Goal: Task Accomplishment & Management: Manage account settings

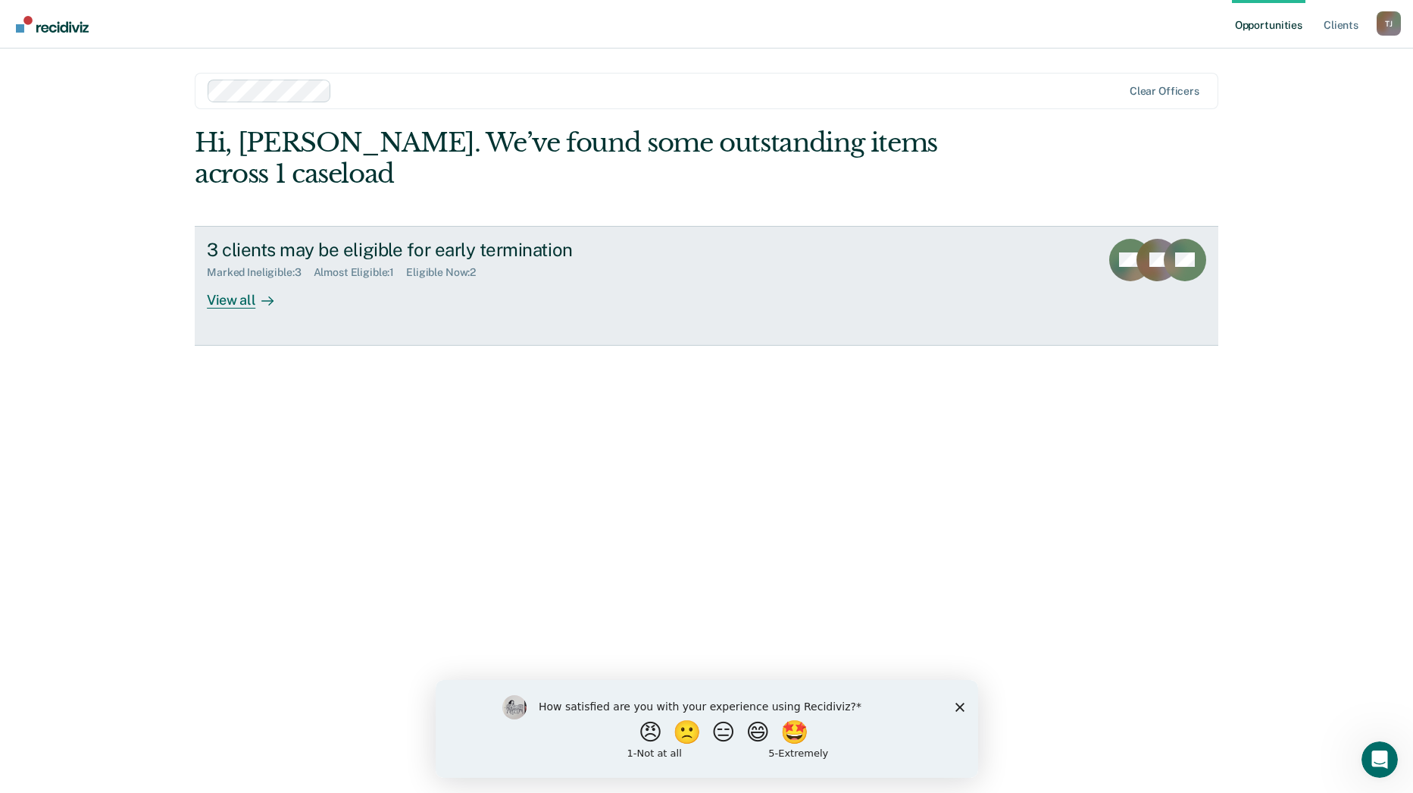
click at [236, 279] on div "View all" at bounding box center [249, 294] width 85 height 30
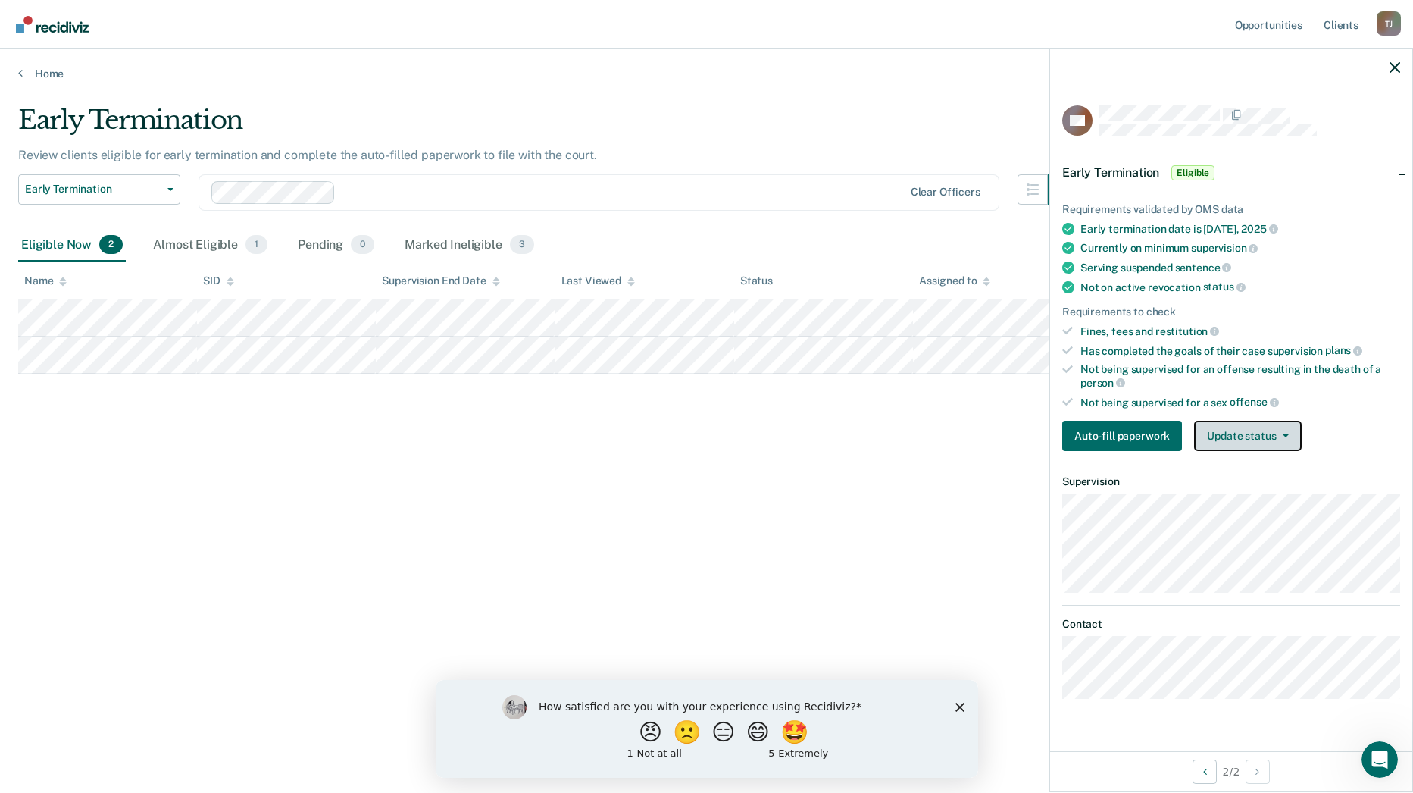
click at [1283, 439] on button "Update status" at bounding box center [1247, 436] width 107 height 30
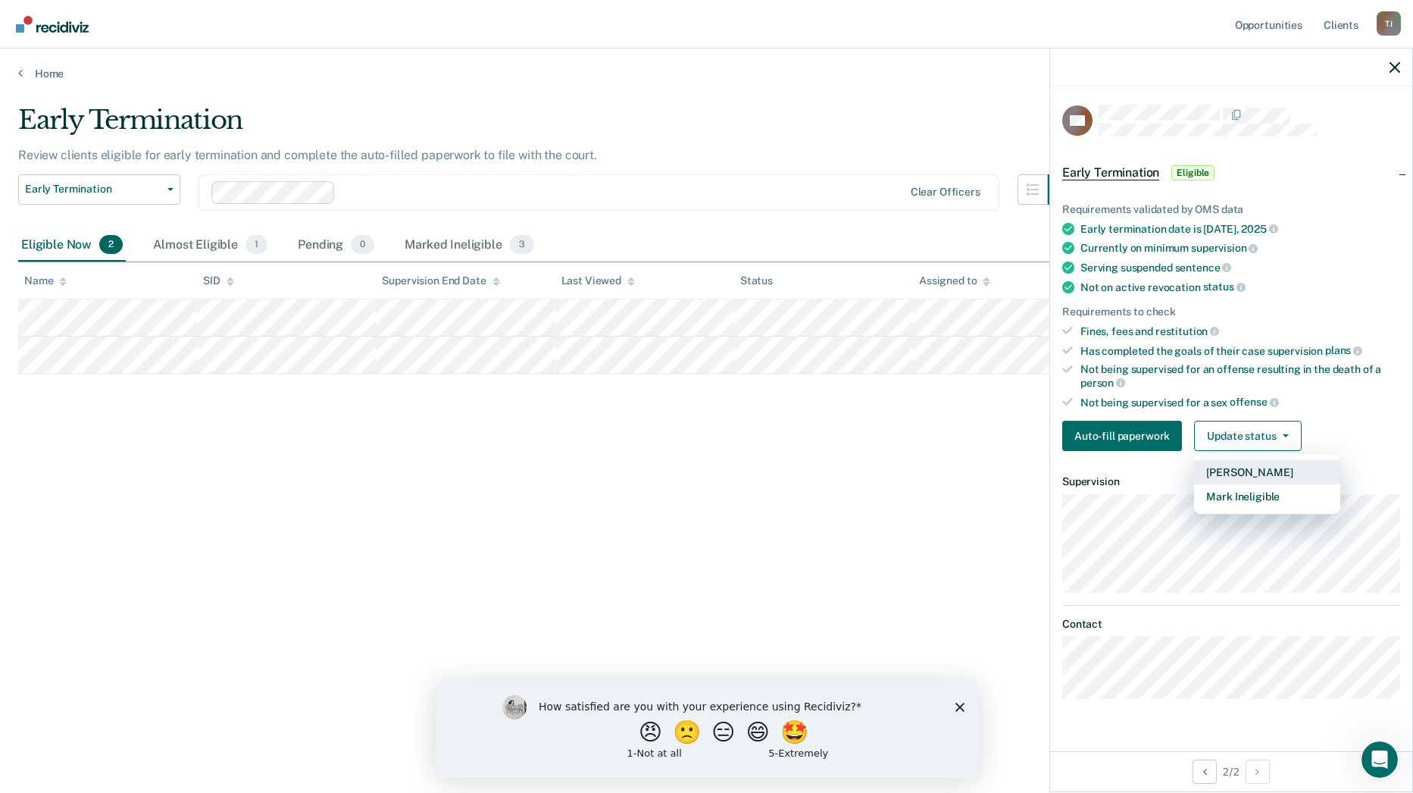
click at [1262, 470] on button "[PERSON_NAME]" at bounding box center [1267, 472] width 146 height 24
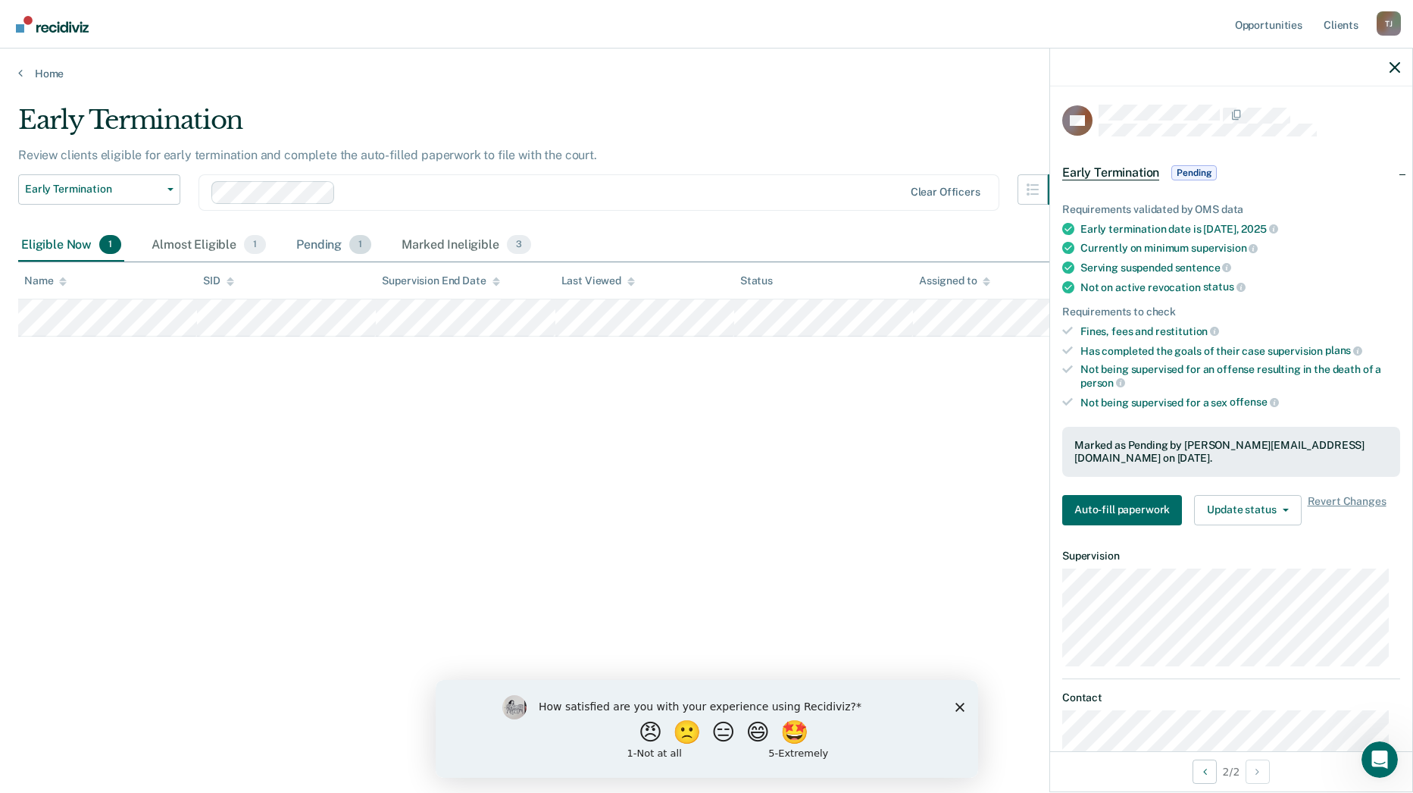
click at [352, 247] on span "1" at bounding box center [360, 245] width 22 height 20
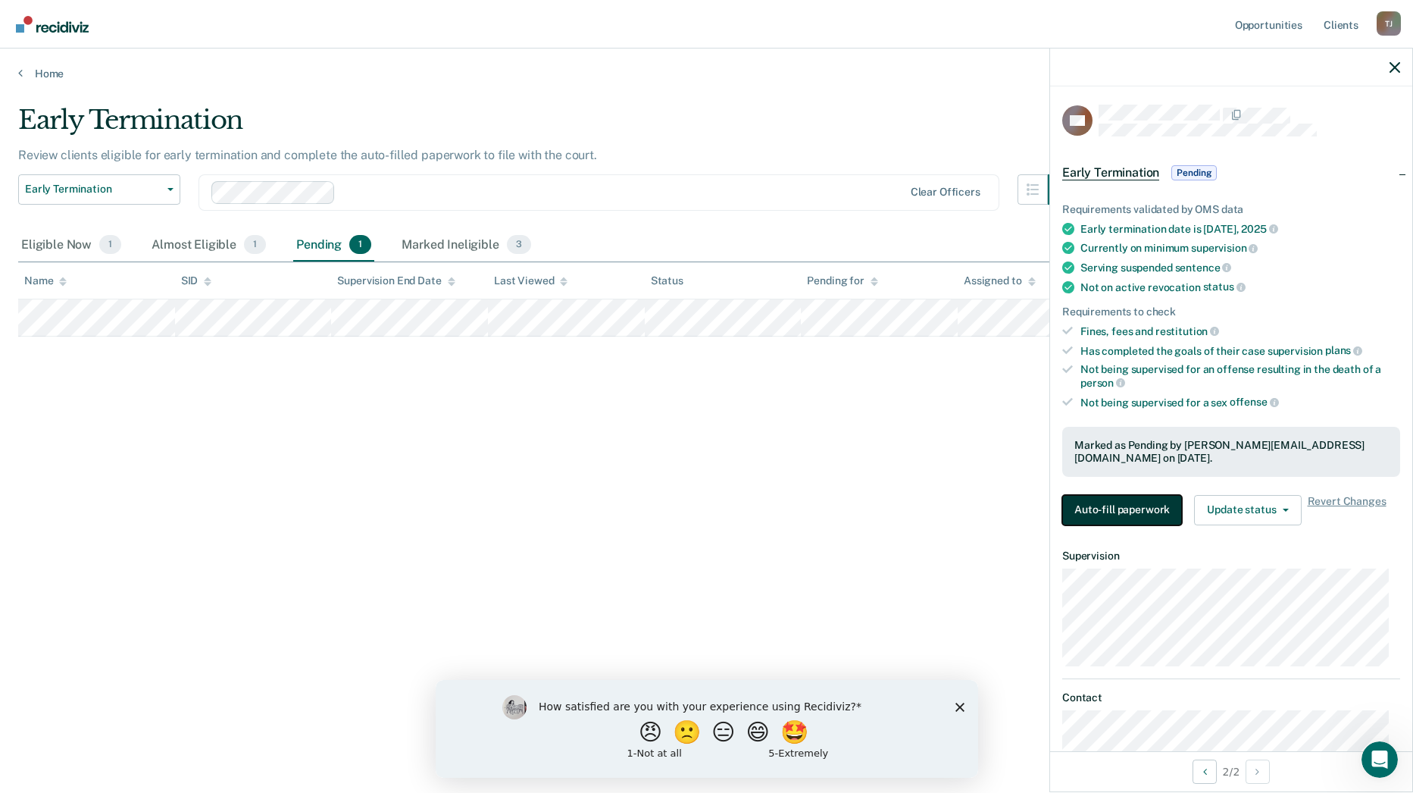
click at [1106, 505] on button "Auto-fill paperwork" at bounding box center [1122, 510] width 120 height 30
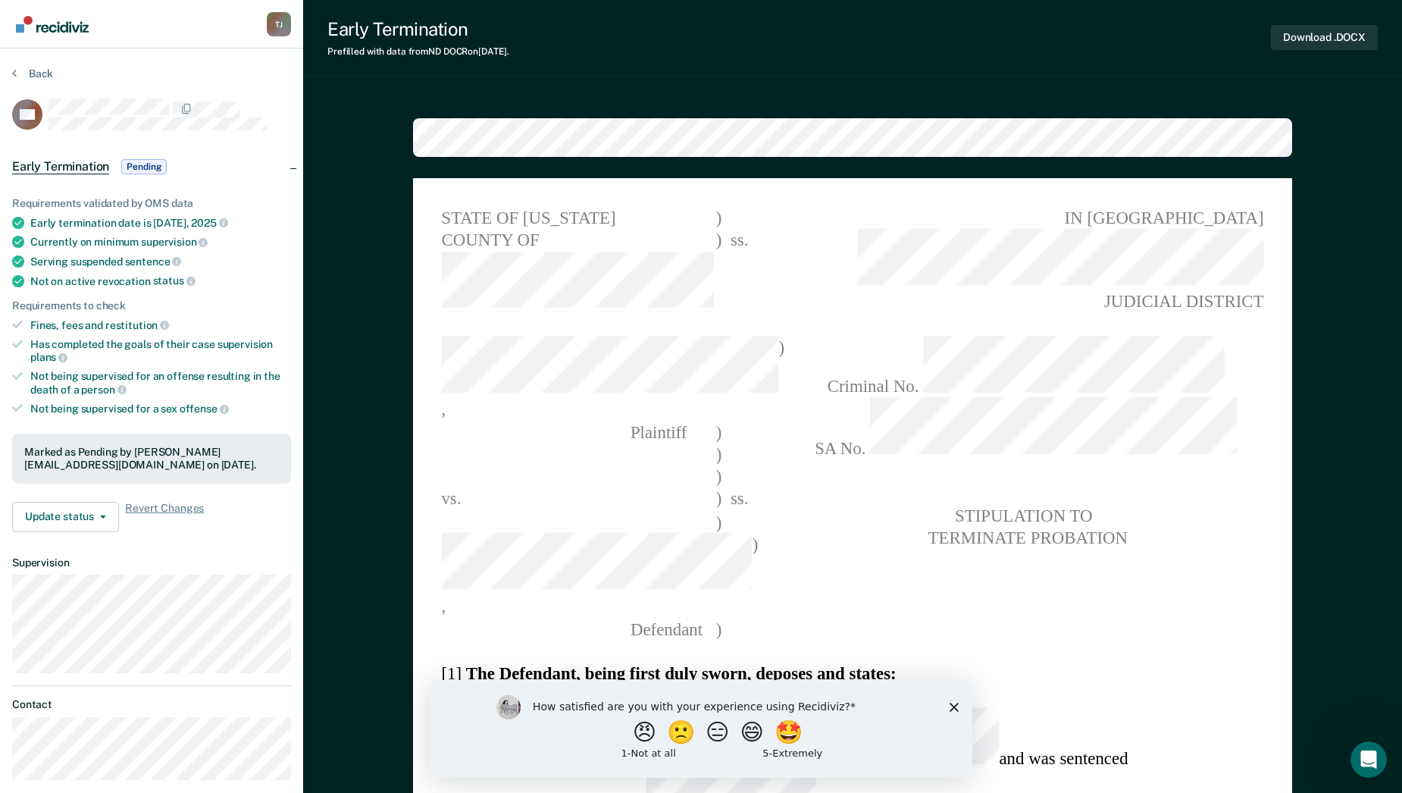
click at [955, 703] on icon "Close survey" at bounding box center [954, 706] width 9 height 9
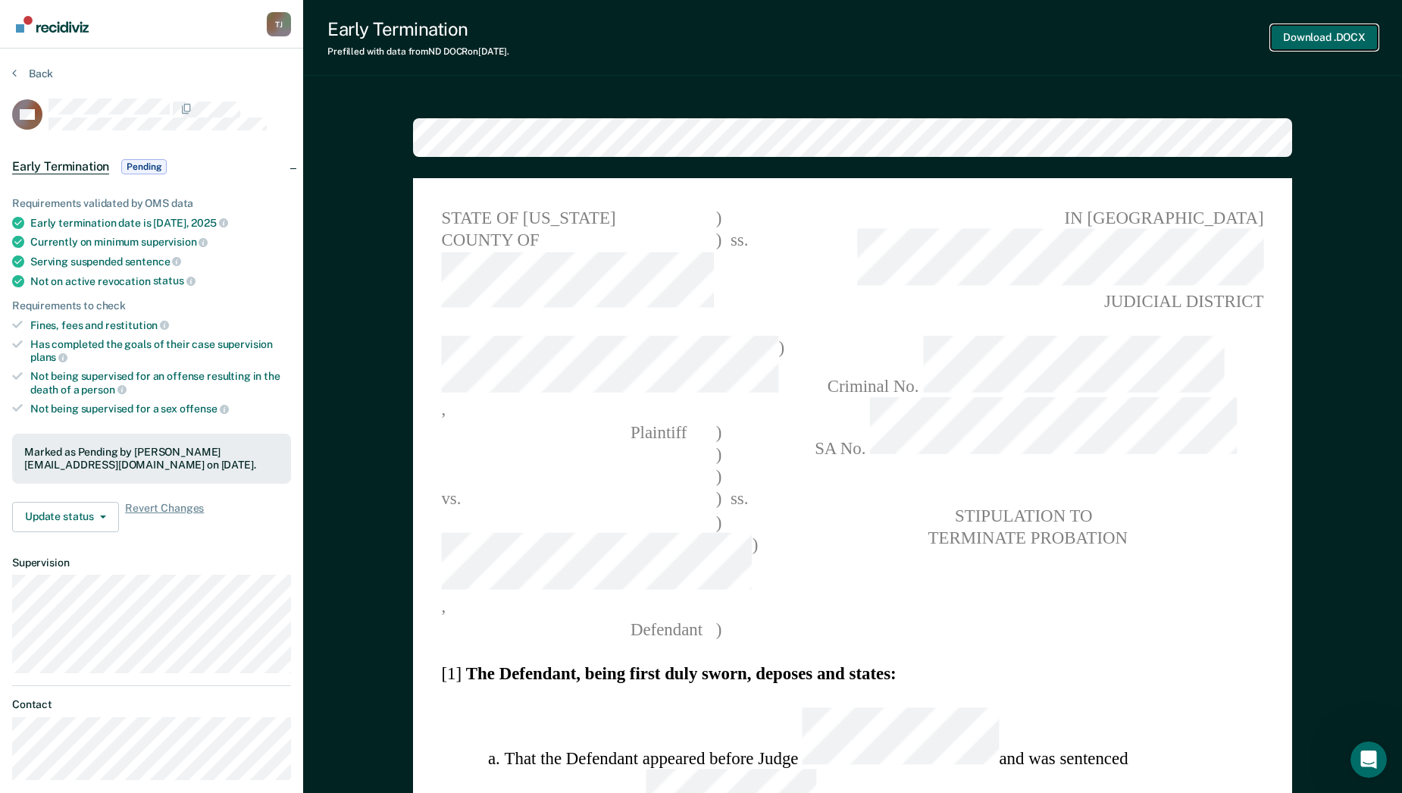
click at [1326, 35] on button "Download .DOCX" at bounding box center [1324, 37] width 107 height 25
type textarea "x"
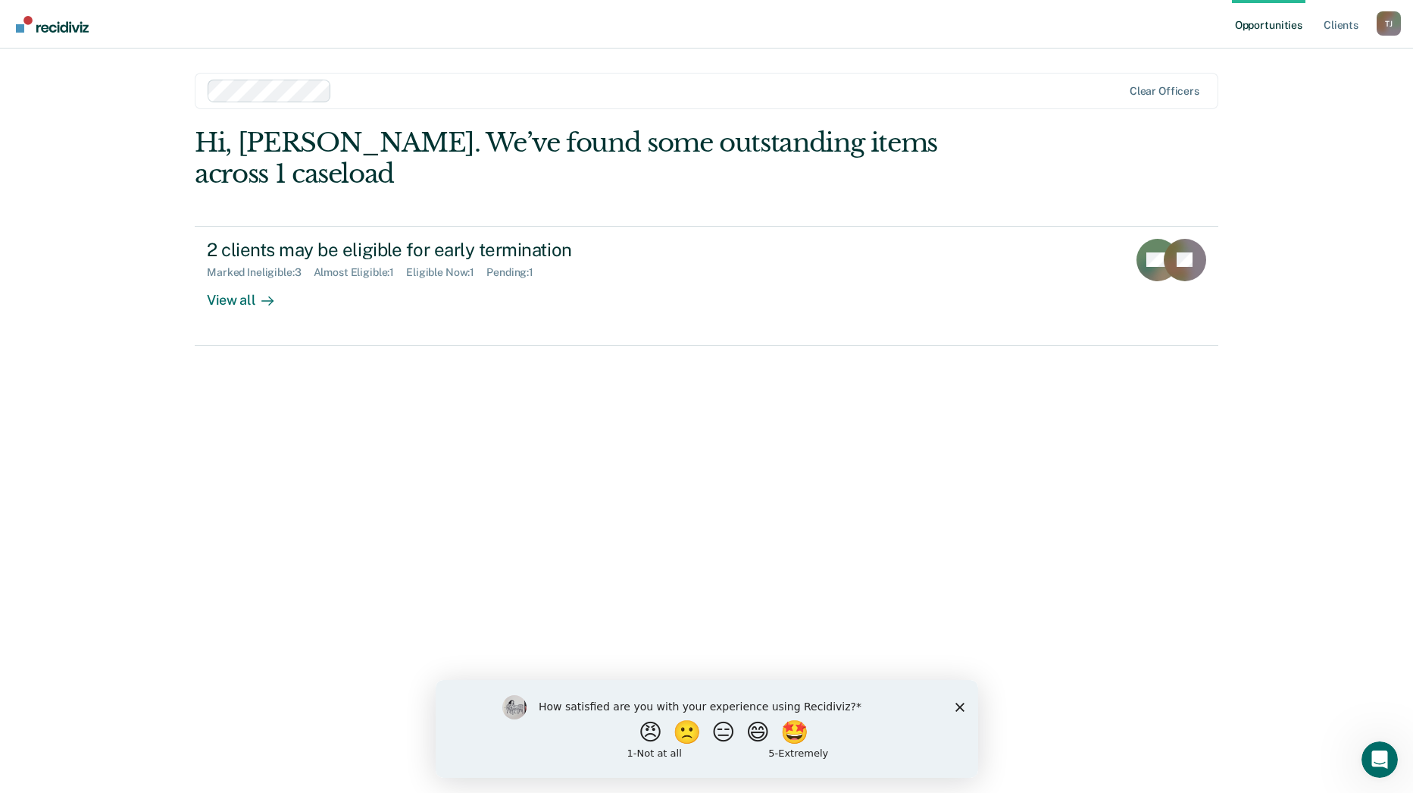
click at [961, 699] on div "How satisfied are you with your experience using Recidiviz? 😠 🙁 😑 😄 🤩 1 - Not a…" at bounding box center [706, 728] width 543 height 98
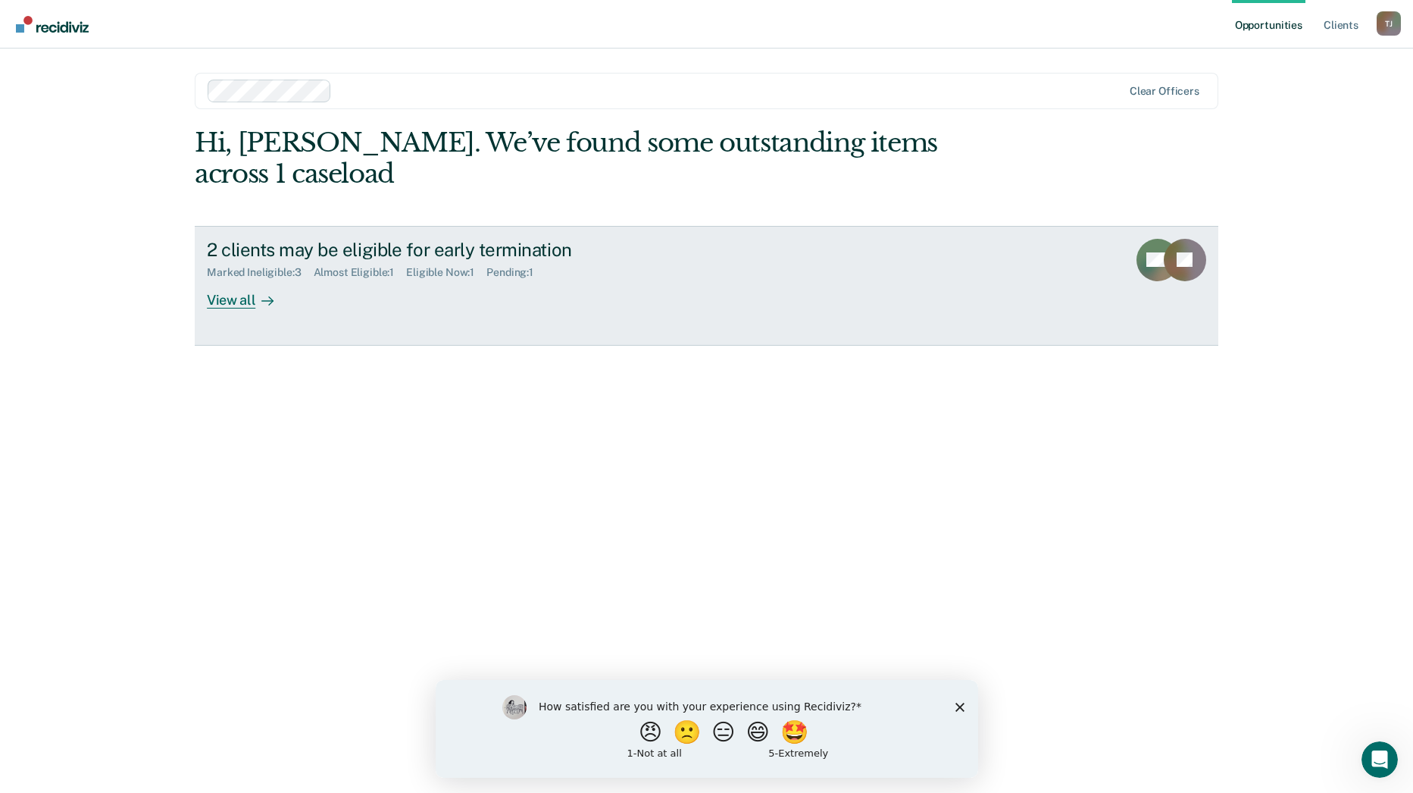
click at [239, 279] on div "View all" at bounding box center [249, 294] width 85 height 30
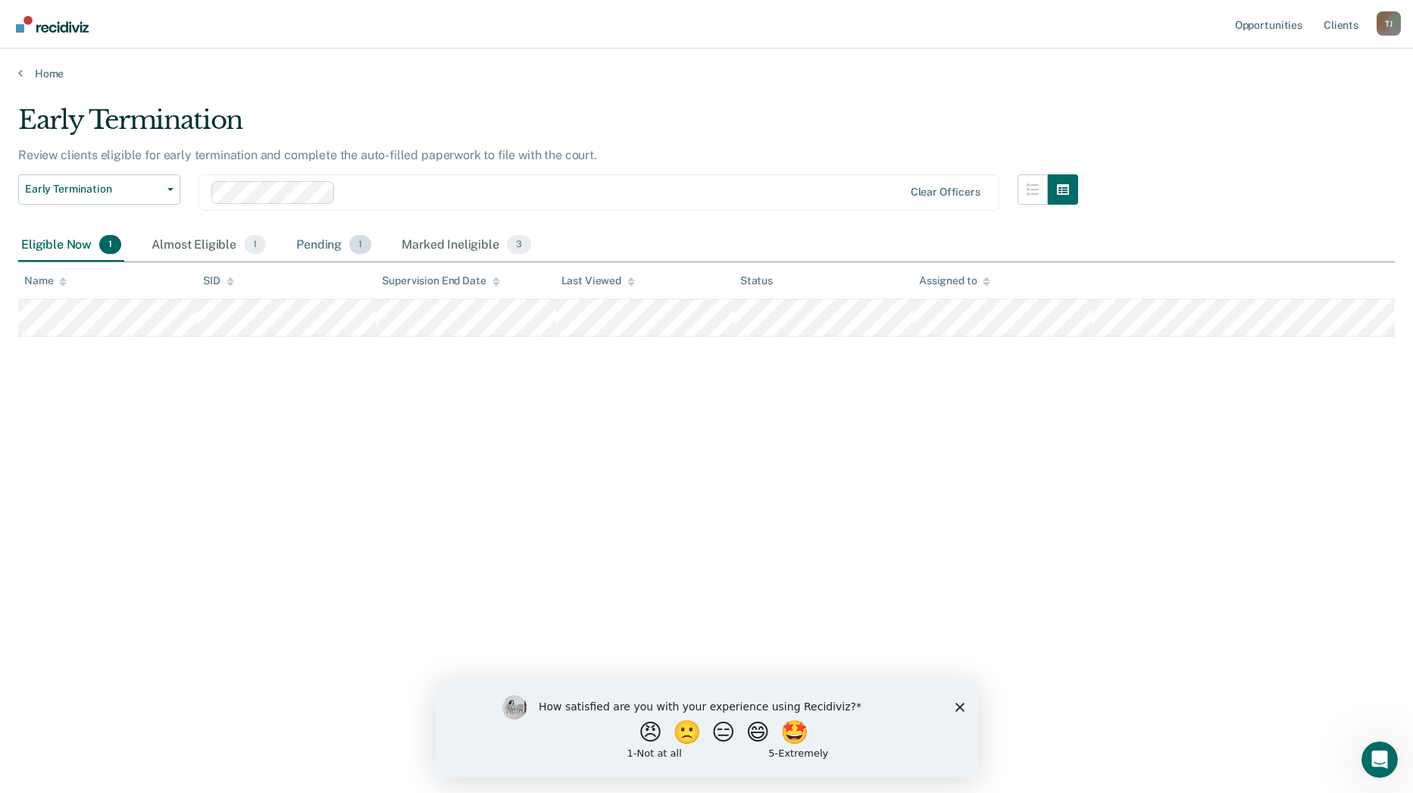
click at [330, 243] on div "Pending 1" at bounding box center [333, 245] width 81 height 33
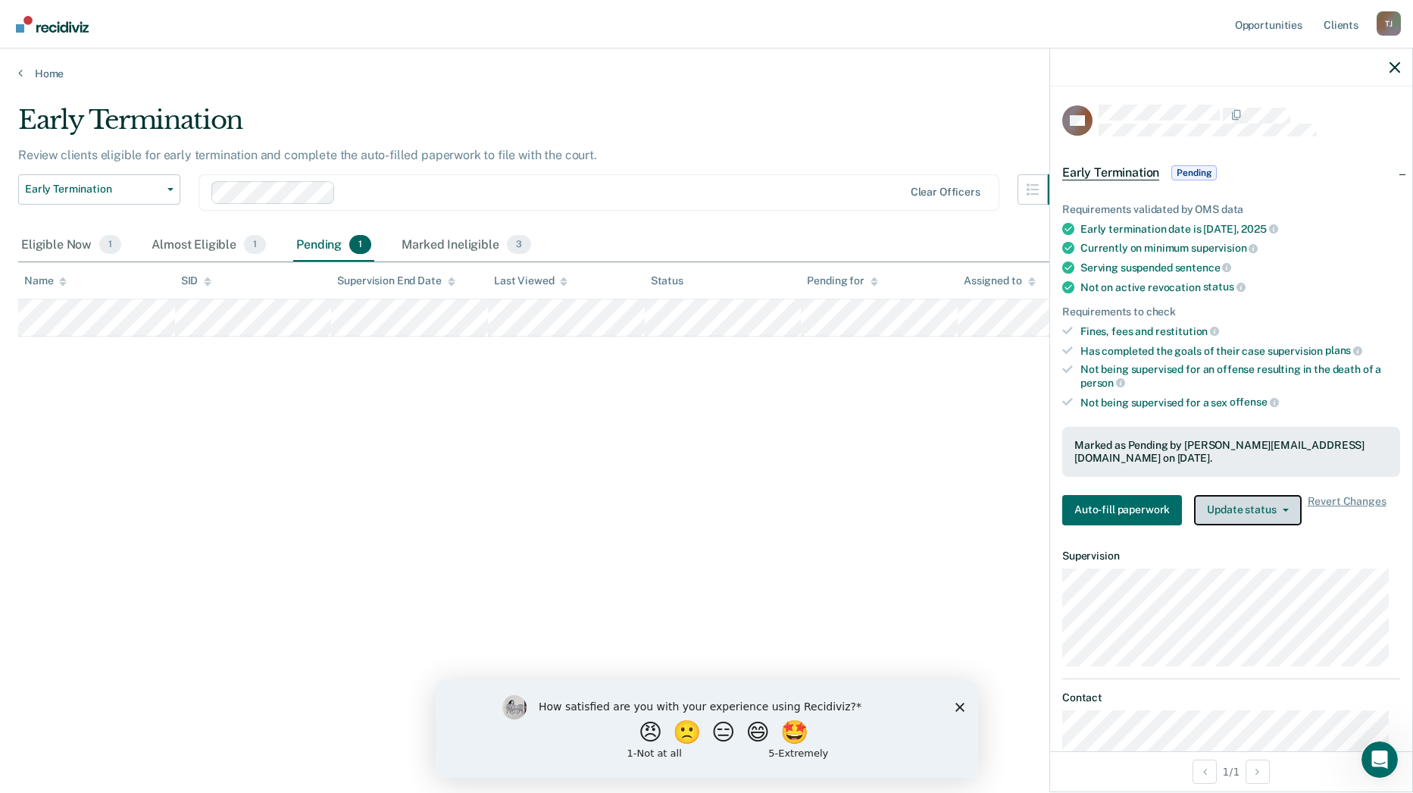
click at [1277, 508] on span "button" at bounding box center [1283, 509] width 12 height 3
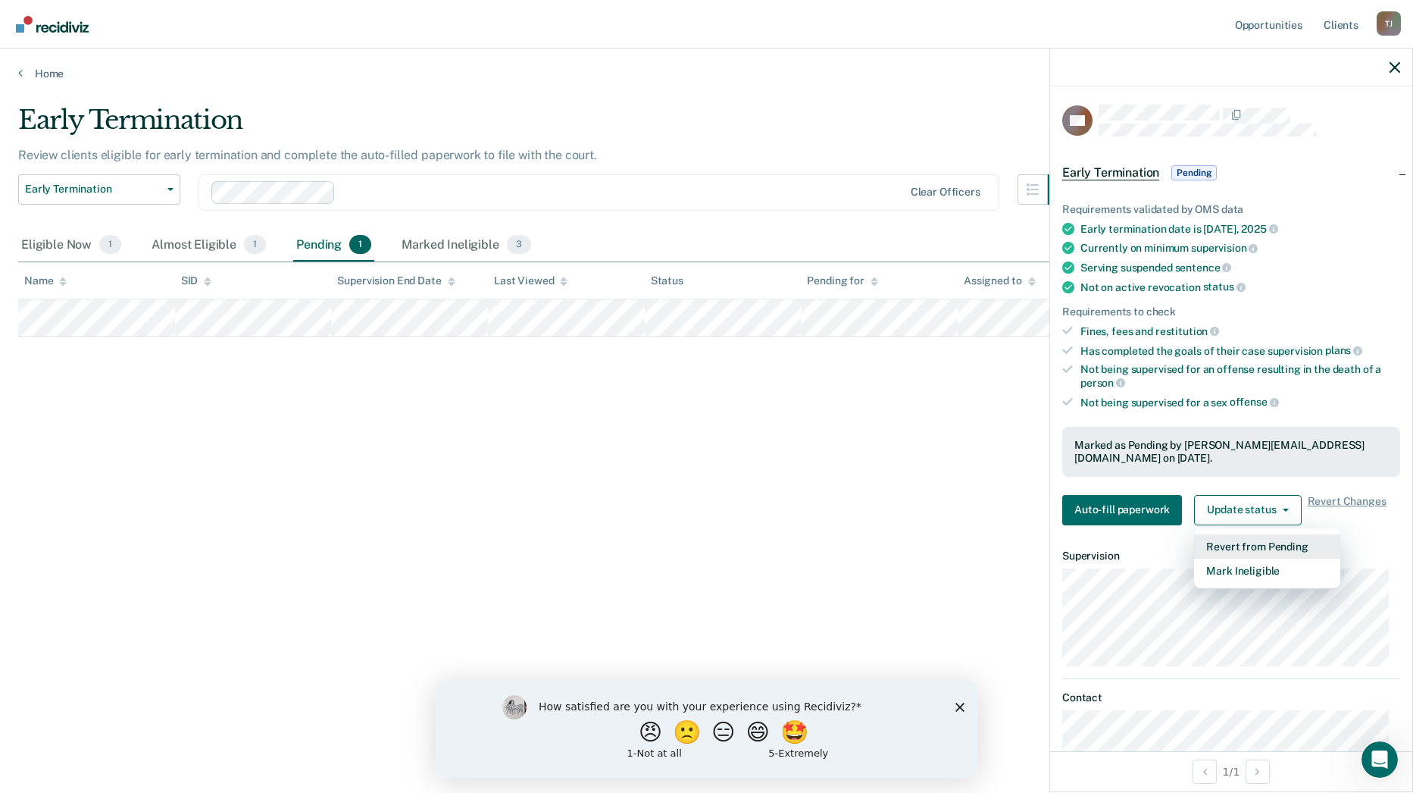
click at [1269, 539] on button "Revert from Pending" at bounding box center [1267, 546] width 146 height 24
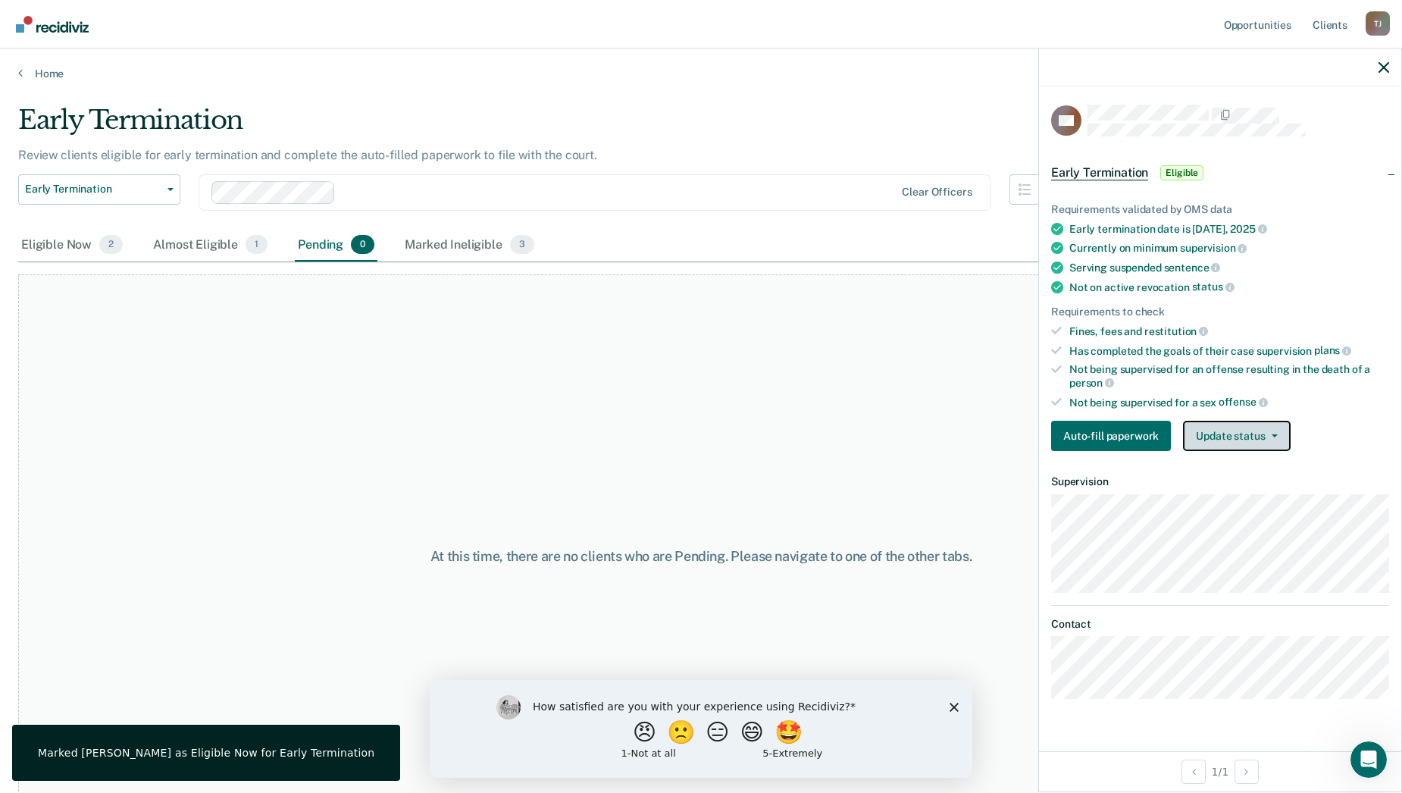
click at [1238, 429] on button "Update status" at bounding box center [1236, 436] width 107 height 30
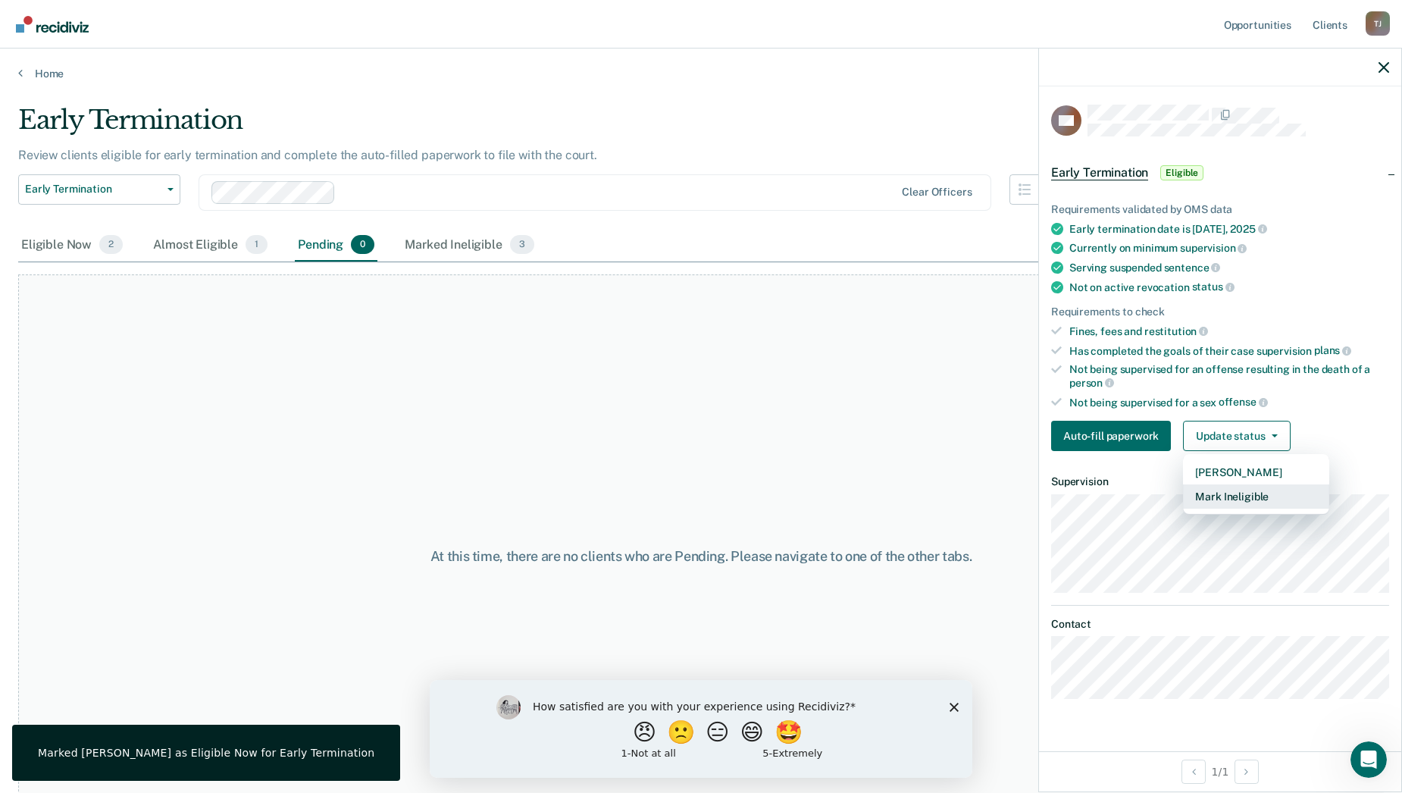
click at [1234, 490] on button "Mark Ineligible" at bounding box center [1256, 496] width 146 height 24
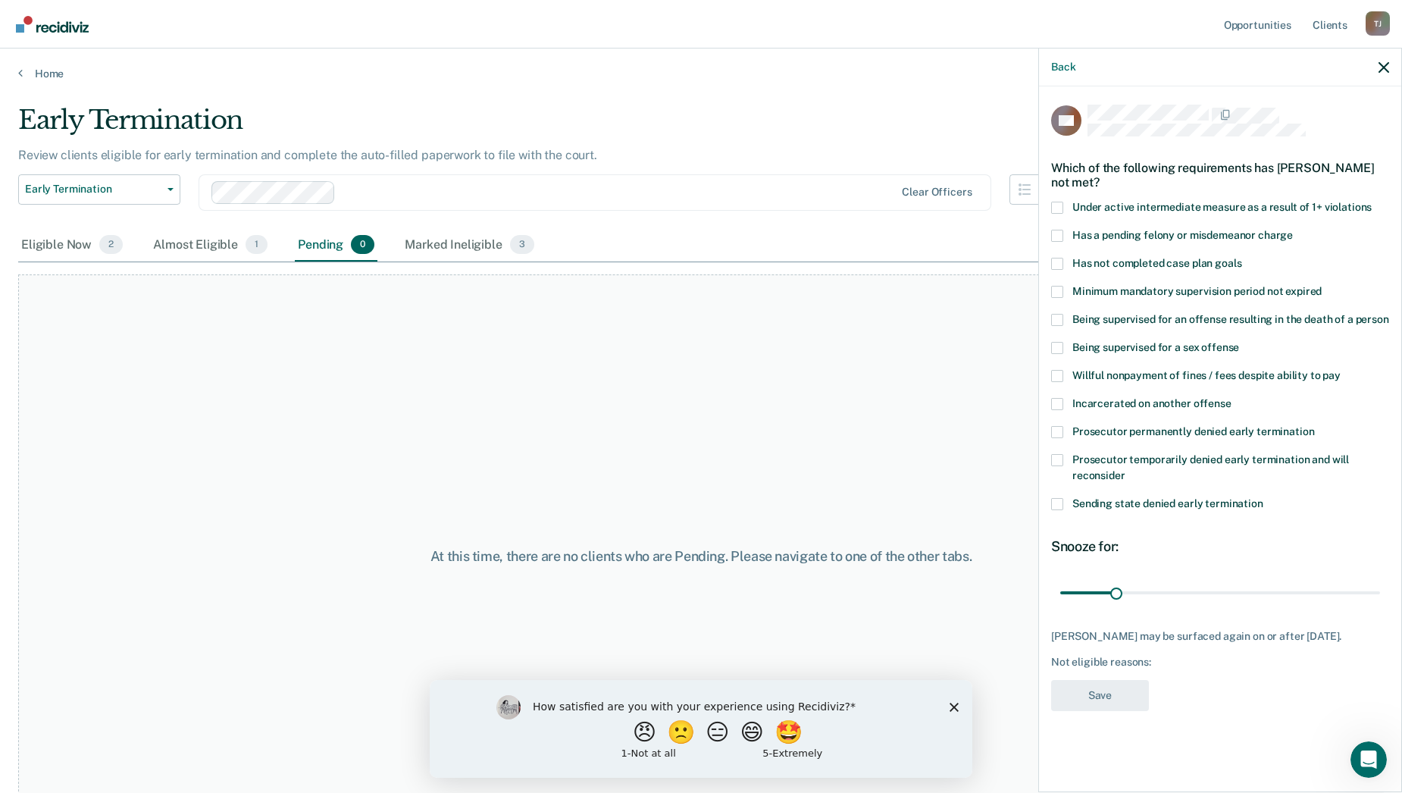
click at [1059, 454] on span at bounding box center [1057, 460] width 12 height 12
click at [1125, 470] on input "Prosecutor temporarily denied early termination and will reconsider" at bounding box center [1125, 470] width 0 height 0
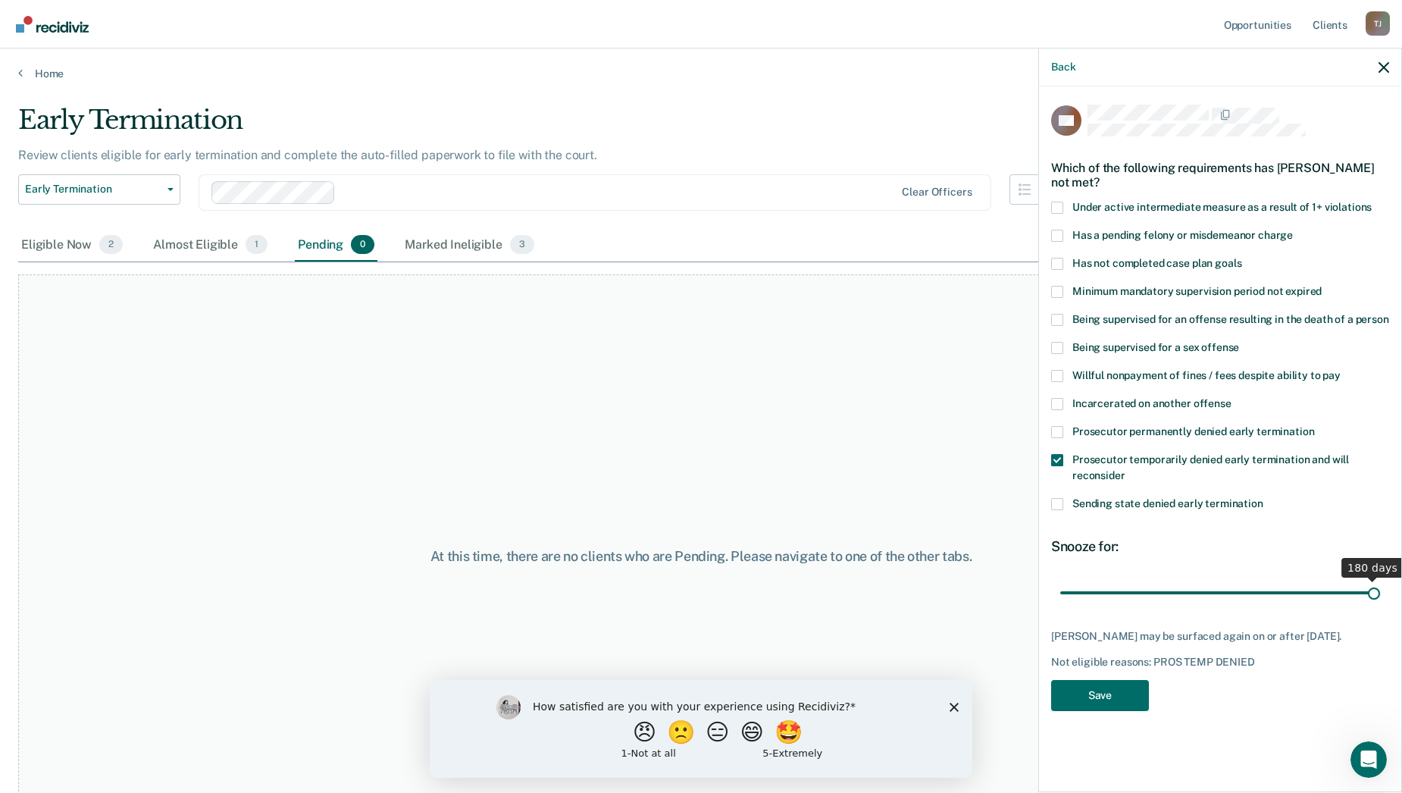
drag, startPoint x: 1119, startPoint y: 594, endPoint x: 1374, endPoint y: 622, distance: 256.2
type input "180"
click at [1374, 605] on input "range" at bounding box center [1220, 592] width 320 height 27
click at [1122, 711] on button "Save" at bounding box center [1100, 695] width 98 height 31
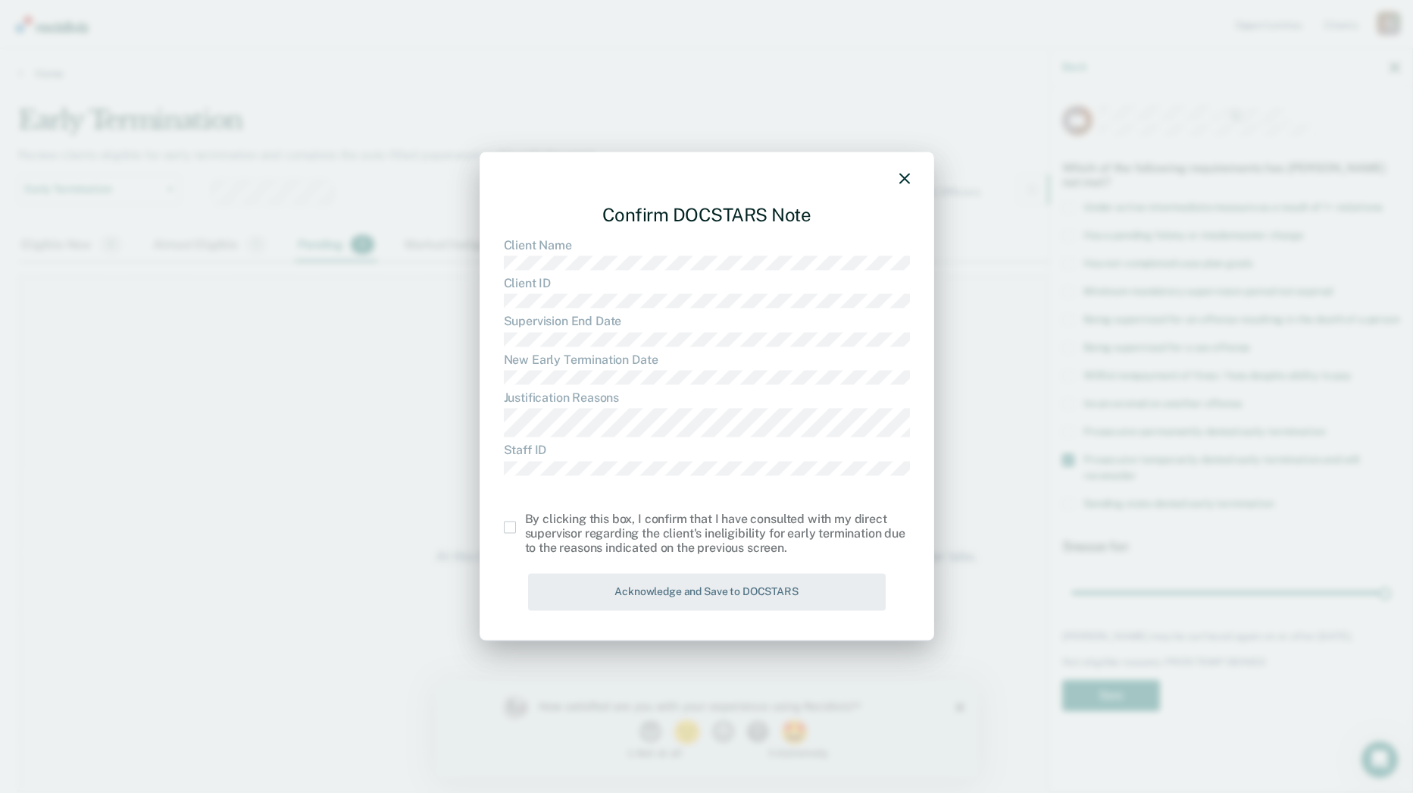
click at [508, 527] on span at bounding box center [510, 527] width 12 height 12
click at [525, 521] on input "checkbox" at bounding box center [525, 521] width 0 height 0
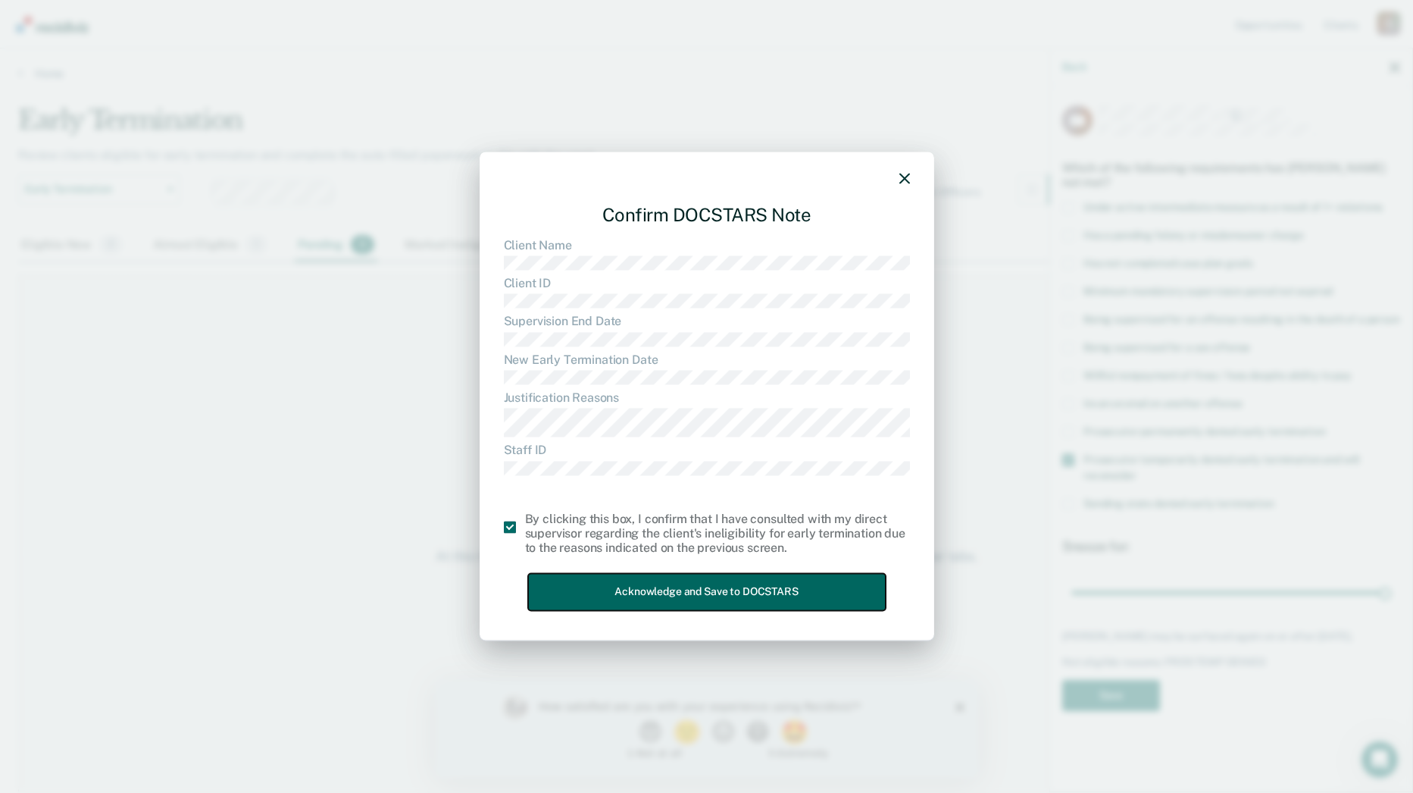
click at [734, 582] on button "Acknowledge and Save to DOCSTARS" at bounding box center [707, 592] width 358 height 37
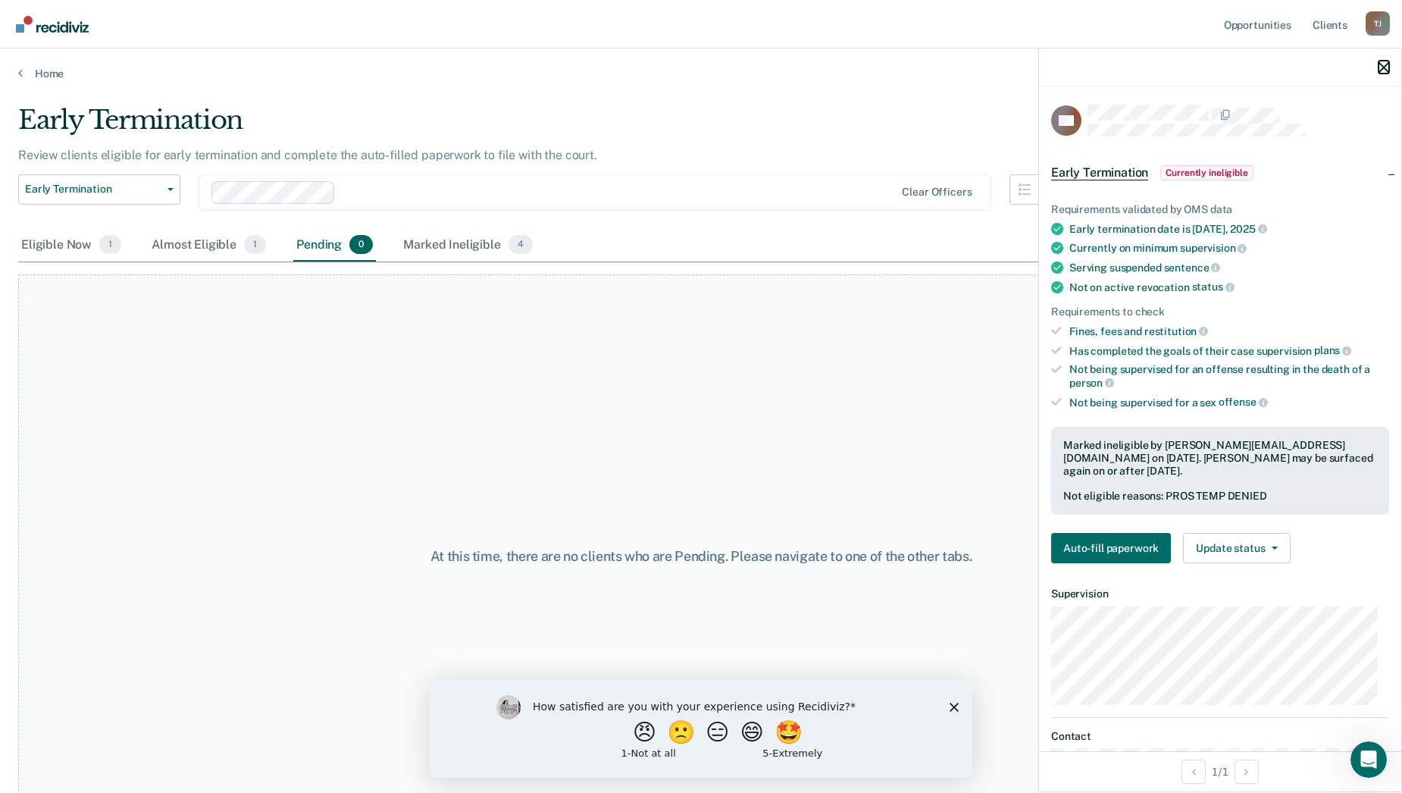
click at [1385, 67] on icon "button" at bounding box center [1383, 67] width 11 height 11
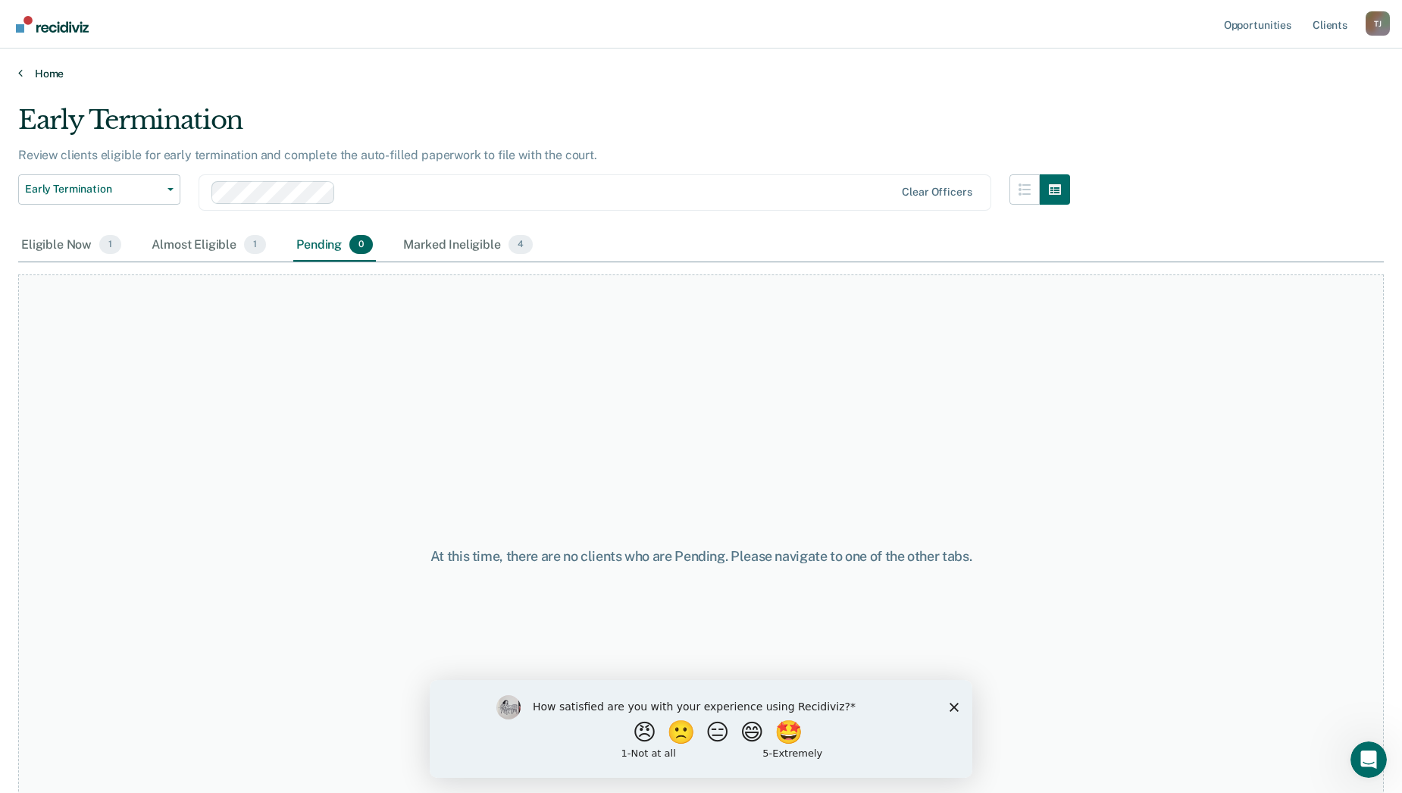
click at [51, 68] on link "Home" at bounding box center [701, 74] width 1366 height 14
